Goal: Task Accomplishment & Management: Use online tool/utility

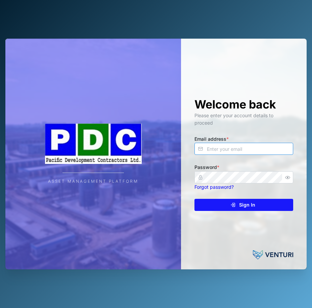
click at [240, 147] on input "Email address *" at bounding box center [243, 149] width 99 height 12
type input "[EMAIL_ADDRESS][DOMAIN_NAME]"
click at [260, 204] on div "Sign In" at bounding box center [243, 204] width 88 height 11
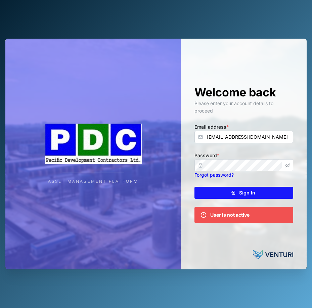
click at [286, 165] on icon "button" at bounding box center [287, 165] width 5 height 5
click at [239, 193] on div "Sign In" at bounding box center [243, 192] width 88 height 11
click at [233, 192] on icon "submit" at bounding box center [233, 193] width 2 height 4
click at [238, 216] on div "User is not active" at bounding box center [229, 214] width 39 height 7
click at [225, 190] on div "Sign In" at bounding box center [243, 192] width 88 height 11
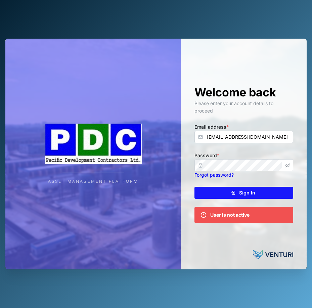
click at [236, 191] on icon "submit" at bounding box center [232, 192] width 5 height 5
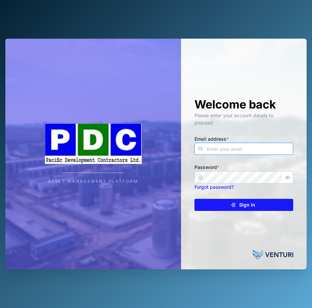
click at [239, 149] on input "Email address *" at bounding box center [243, 149] width 99 height 12
type input "[EMAIL_ADDRESS][DOMAIN_NAME]"
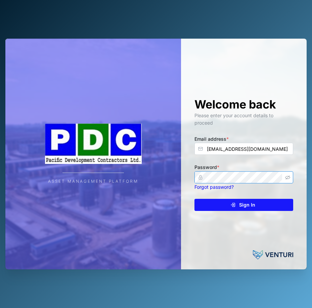
click at [289, 177] on icon "button" at bounding box center [287, 177] width 5 height 5
click at [245, 202] on span "Sign In" at bounding box center [247, 204] width 16 height 11
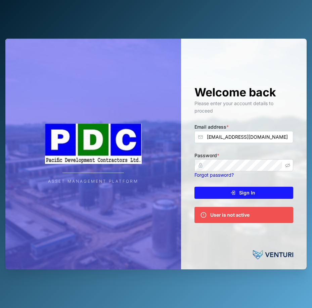
click at [233, 192] on icon "submit" at bounding box center [233, 193] width 2 height 4
click at [236, 189] on div "Sign In" at bounding box center [243, 192] width 88 height 11
click at [244, 191] on span "Sign In" at bounding box center [247, 192] width 16 height 11
click at [248, 193] on span "Sign In" at bounding box center [247, 192] width 16 height 11
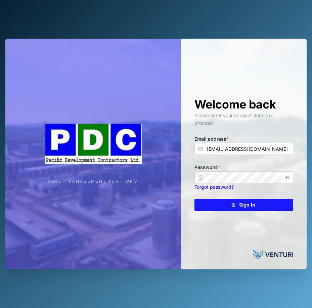
type input "[EMAIL_ADDRESS][DOMAIN_NAME]"
click at [287, 177] on icon "button" at bounding box center [287, 177] width 5 height 5
click at [235, 201] on div "Sign In" at bounding box center [243, 204] width 88 height 11
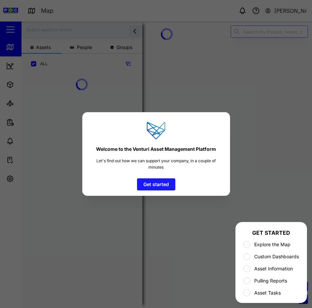
scroll to position [226, 105]
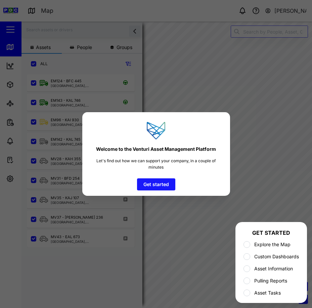
click at [161, 182] on span "Get started" at bounding box center [156, 184] width 26 height 11
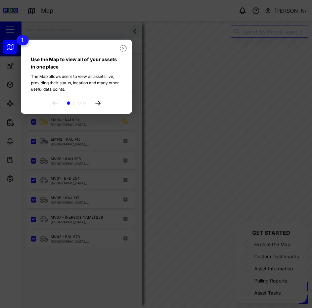
click at [97, 103] on icon at bounding box center [97, 103] width 5 height 4
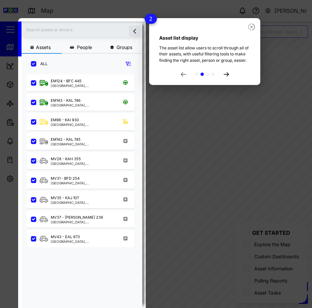
click at [225, 72] on icon at bounding box center [226, 74] width 5 height 4
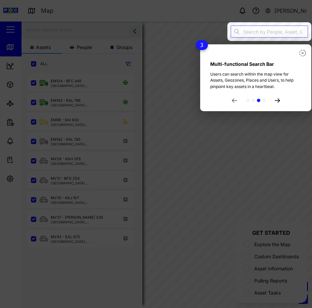
click at [277, 99] on icon at bounding box center [277, 100] width 5 height 4
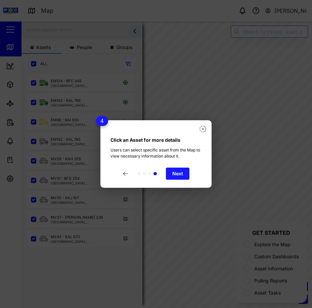
click at [175, 172] on span "Next" at bounding box center [177, 173] width 11 height 11
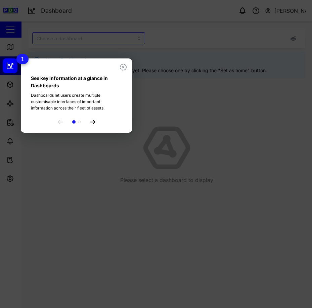
click at [92, 121] on icon at bounding box center [92, 122] width 5 height 4
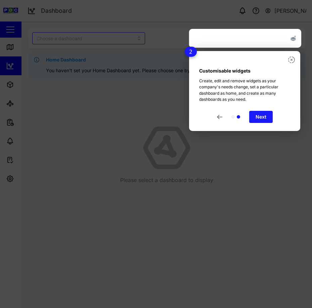
click at [259, 116] on span "Next" at bounding box center [261, 116] width 11 height 11
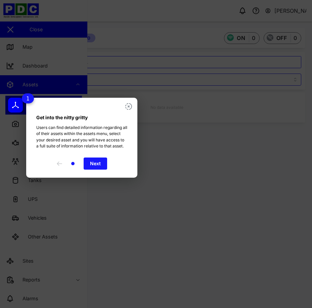
click at [99, 163] on span "Next" at bounding box center [95, 163] width 11 height 11
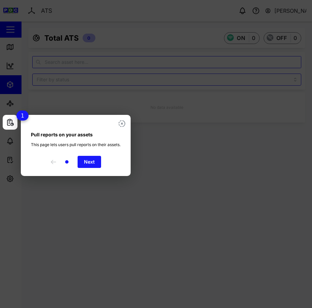
click at [97, 166] on button "Next" at bounding box center [90, 162] width 24 height 12
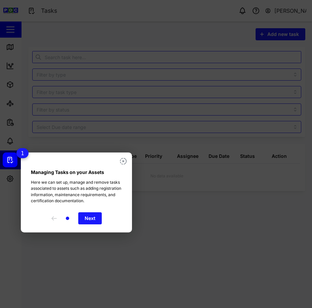
click at [89, 218] on span "Next" at bounding box center [90, 218] width 11 height 11
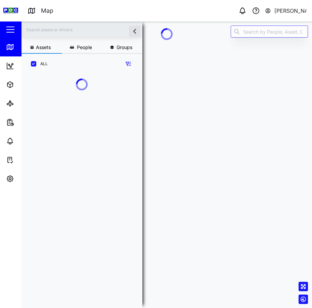
scroll to position [5, 5]
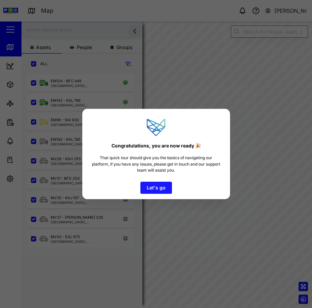
scroll to position [226, 105]
click at [149, 186] on span "Let's go" at bounding box center [156, 187] width 19 height 11
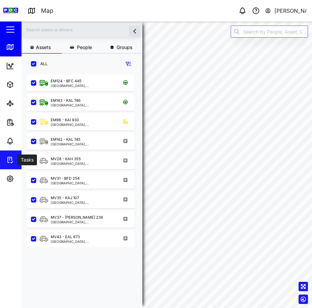
click at [10, 161] on icon at bounding box center [10, 160] width 8 height 8
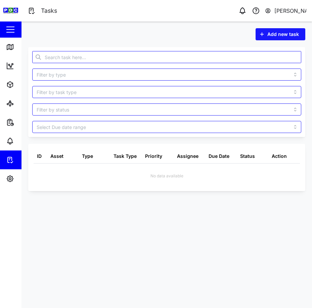
click at [244, 157] on div "Status" at bounding box center [247, 155] width 15 height 7
click at [7, 124] on icon "button" at bounding box center [8, 122] width 3 height 5
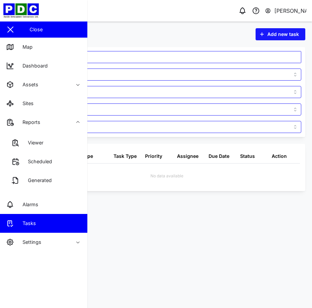
click at [48, 30] on div "Close" at bounding box center [43, 29] width 87 height 16
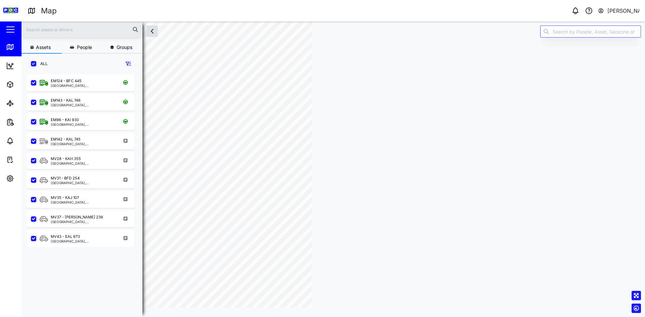
scroll to position [235, 105]
click at [312, 122] on div "9" at bounding box center [430, 113] width 20 height 20
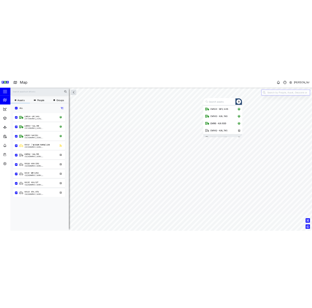
scroll to position [8, 0]
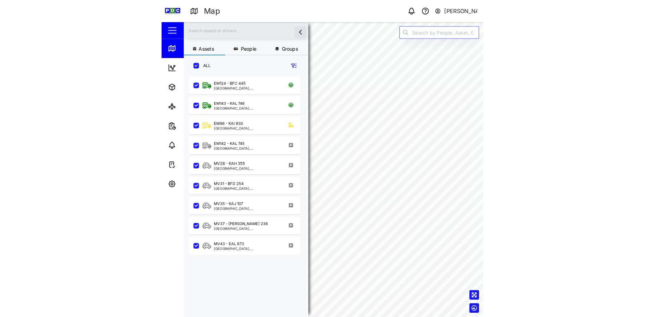
scroll to position [235, 105]
